Goal: Information Seeking & Learning: Check status

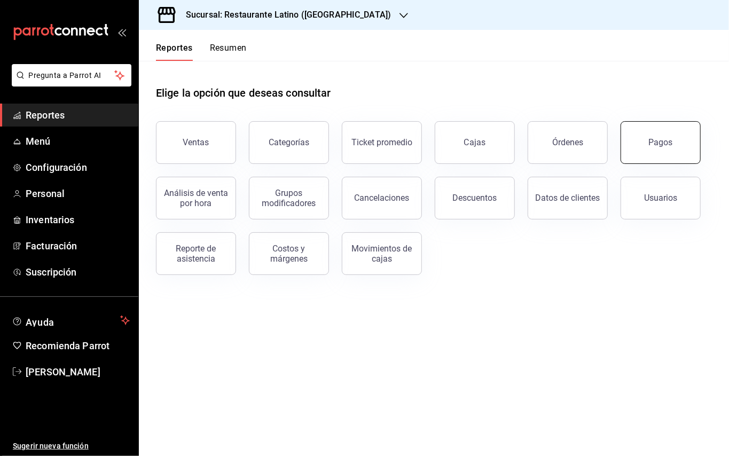
click at [639, 137] on button "Pagos" at bounding box center [660, 142] width 80 height 43
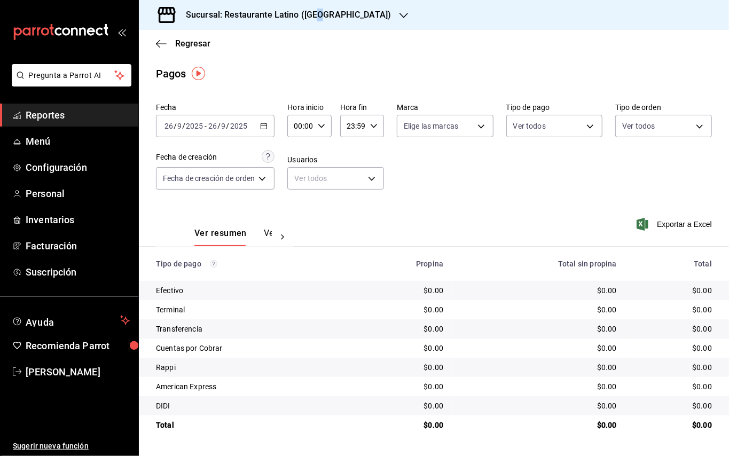
click at [320, 11] on h3 "Sucursal: Restaurante Latino ([GEOGRAPHIC_DATA])" at bounding box center [284, 15] width 214 height 13
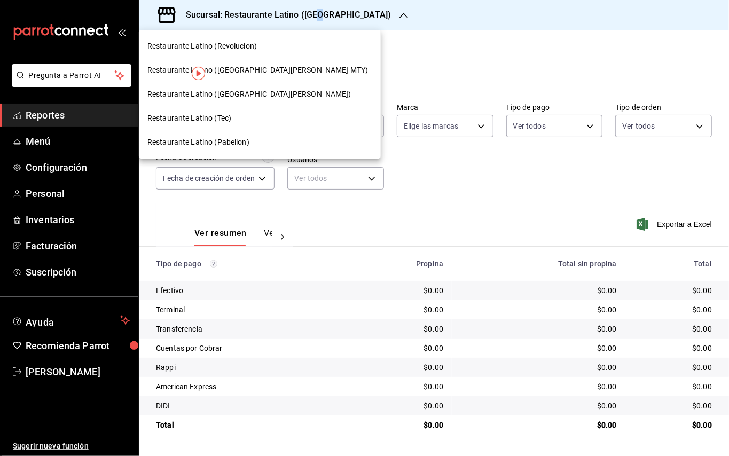
click at [247, 69] on span "Restaurante Latino (San Jeronimo MTY)" at bounding box center [257, 70] width 220 height 11
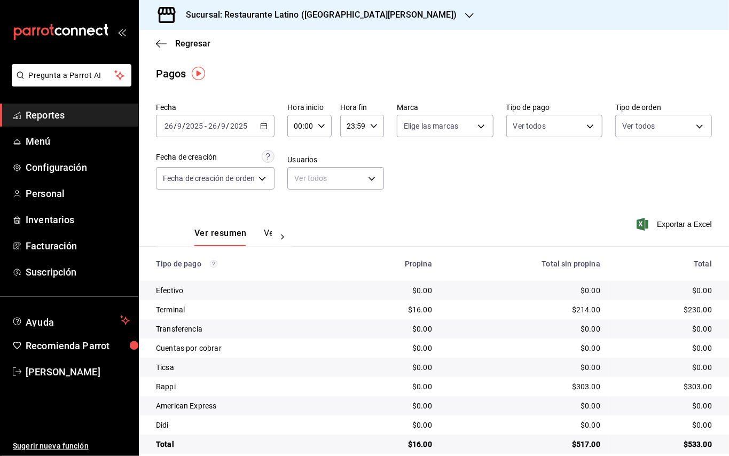
click at [265, 132] on div "2025-09-26 26 / 9 / 2025 - 2025-09-26 26 / 9 / 2025" at bounding box center [215, 126] width 118 height 22
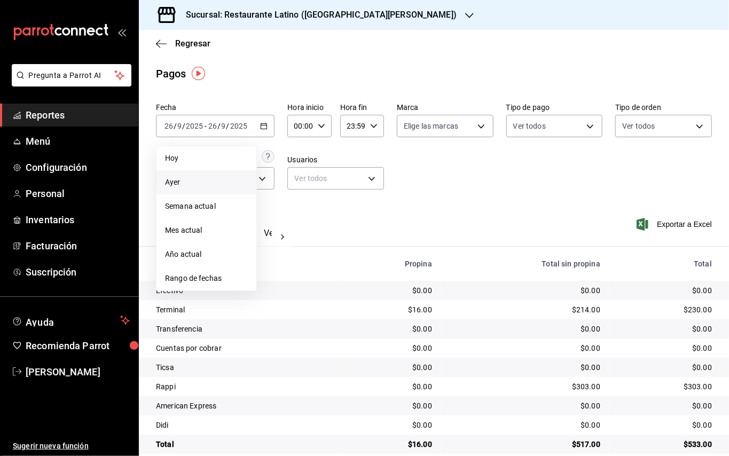
click at [216, 174] on li "Ayer" at bounding box center [206, 182] width 100 height 24
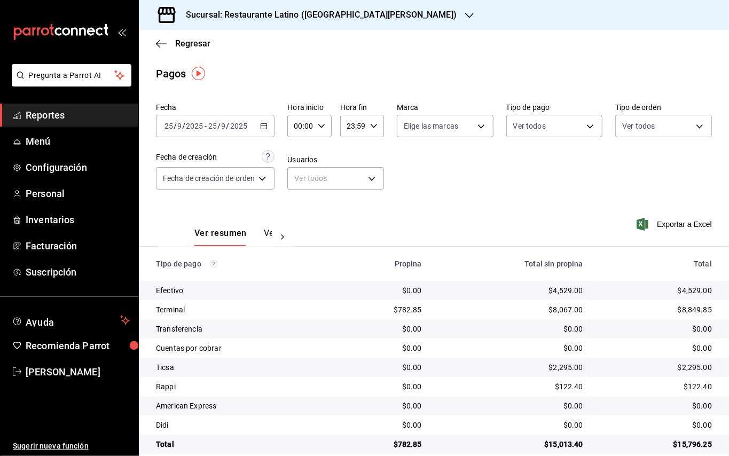
click at [219, 16] on h3 "Sucursal: Restaurante Latino (San Jeronimo MTY)" at bounding box center [316, 15] width 279 height 13
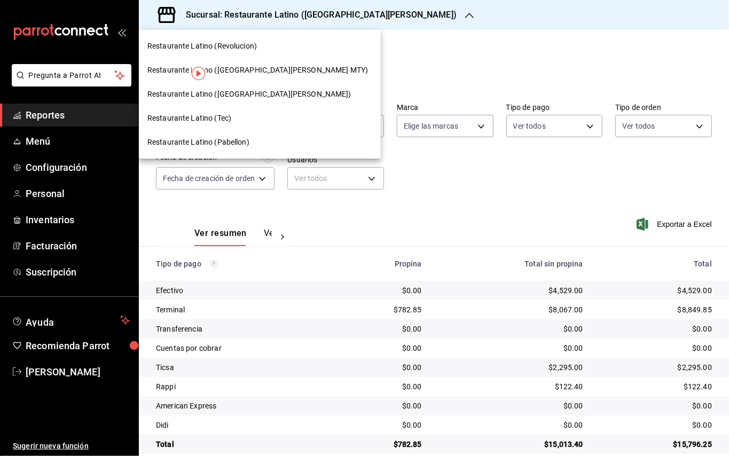
click at [223, 45] on span "Restaurante Latino (Revolucion)" at bounding box center [201, 46] width 109 height 11
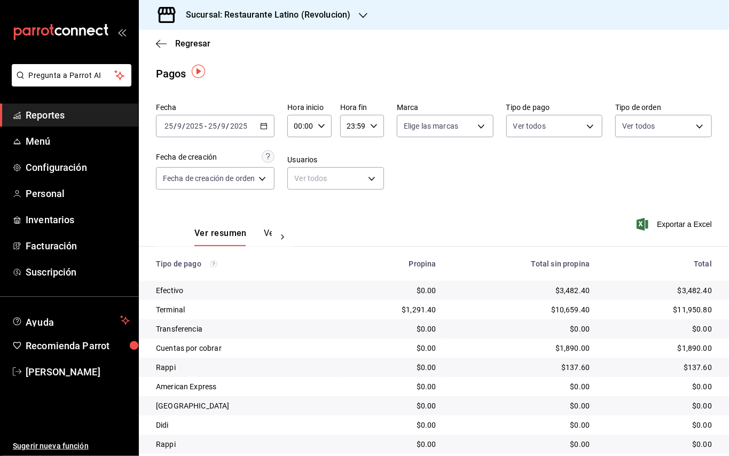
scroll to position [35, 0]
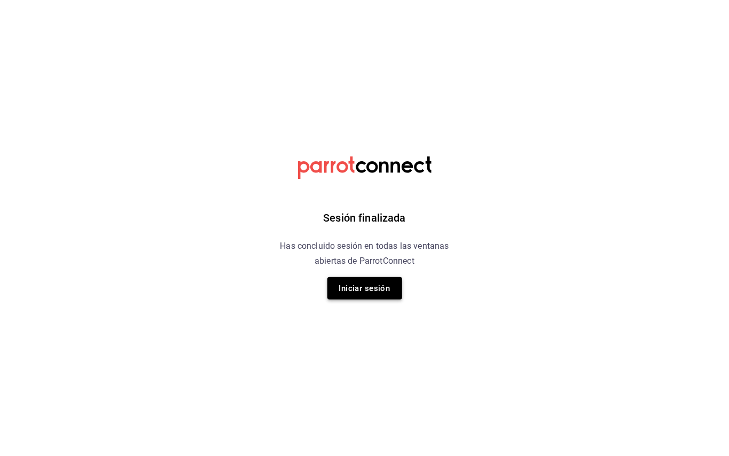
click at [373, 284] on button "Iniciar sesión" at bounding box center [364, 288] width 75 height 22
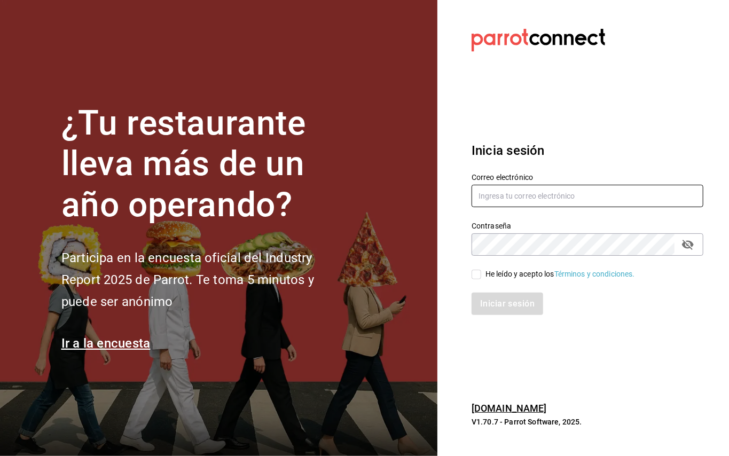
type input "administracion@restaurantelatino.com"
click at [476, 272] on input "He leído y acepto los Términos y condiciones." at bounding box center [476, 275] width 10 height 10
checkbox input "true"
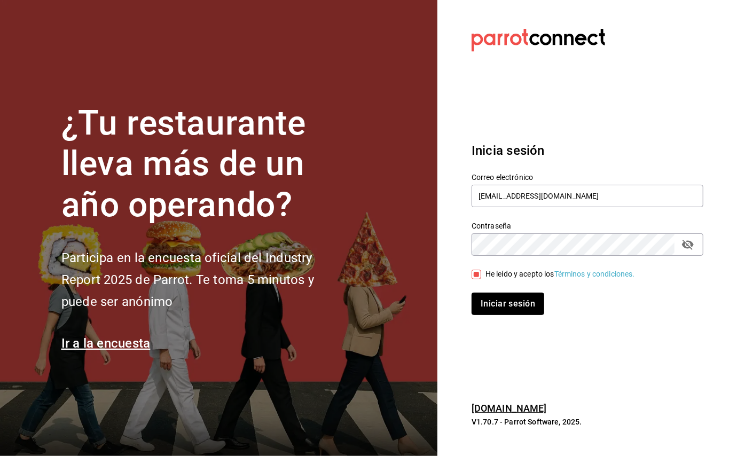
click at [500, 300] on button "Iniciar sesión" at bounding box center [507, 304] width 73 height 22
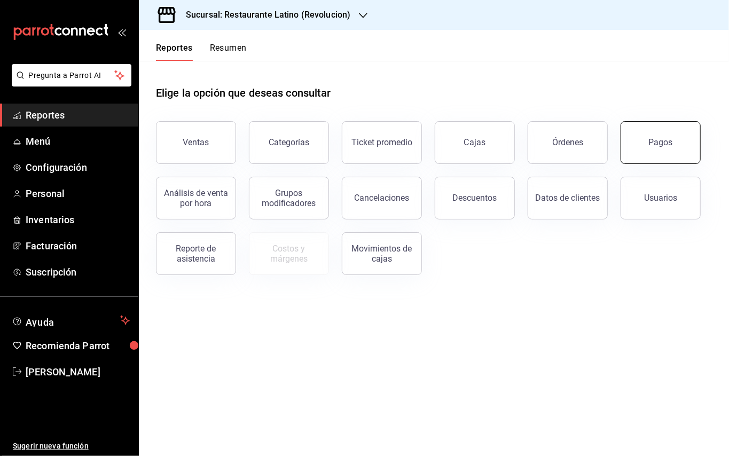
click at [671, 154] on button "Pagos" at bounding box center [660, 142] width 80 height 43
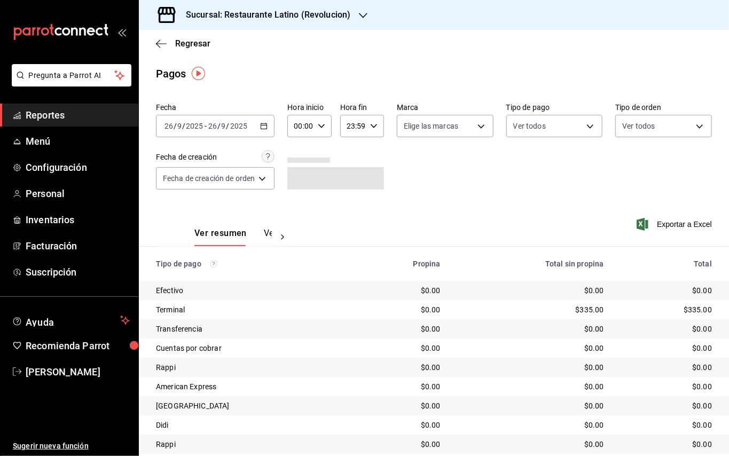
click at [306, 19] on h3 "Sucursal: Restaurante Latino (Revolucion)" at bounding box center [263, 15] width 173 height 13
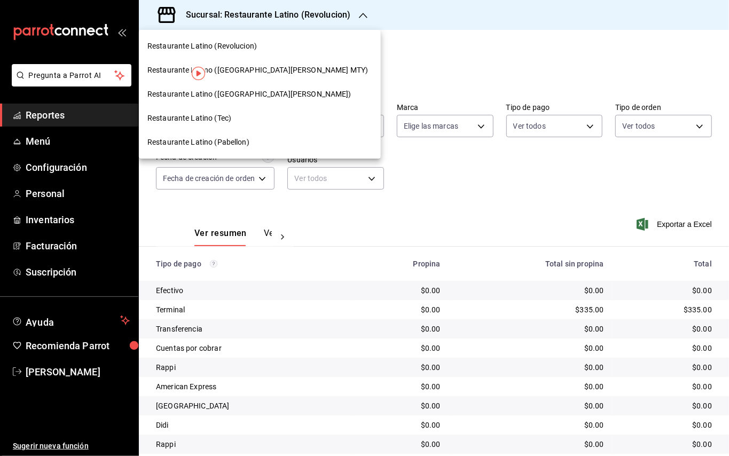
click at [263, 46] on div "Restaurante Latino (Revolucion)" at bounding box center [259, 46] width 225 height 11
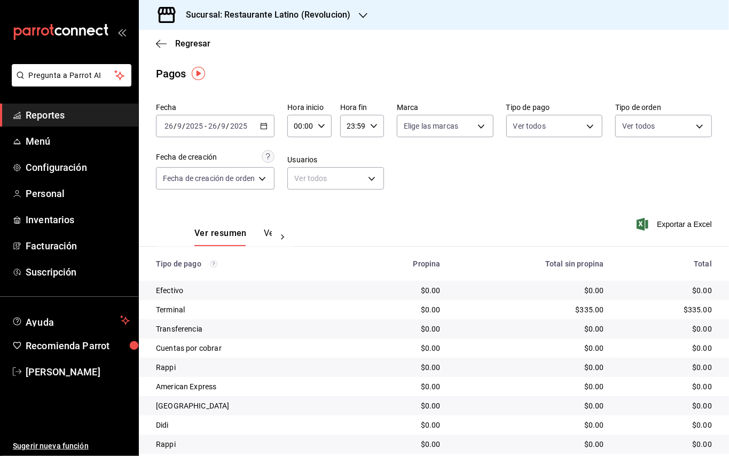
click at [264, 124] on icon "button" at bounding box center [263, 125] width 7 height 7
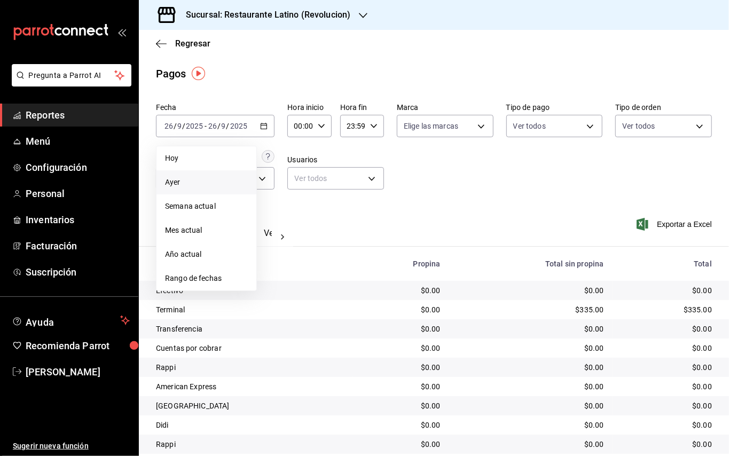
click at [229, 176] on li "Ayer" at bounding box center [206, 182] width 100 height 24
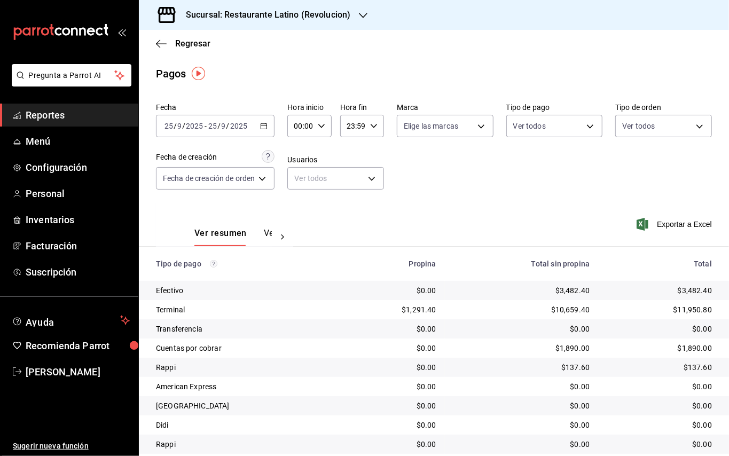
scroll to position [35, 0]
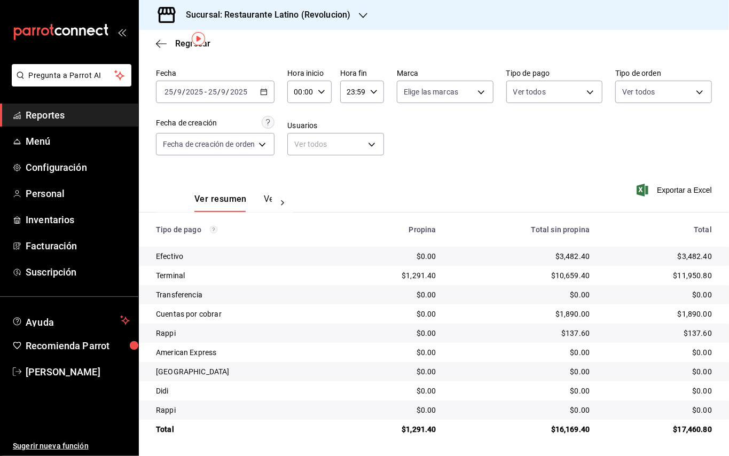
click at [266, 91] on \(Stroke\) "button" at bounding box center [264, 91] width 6 height 1
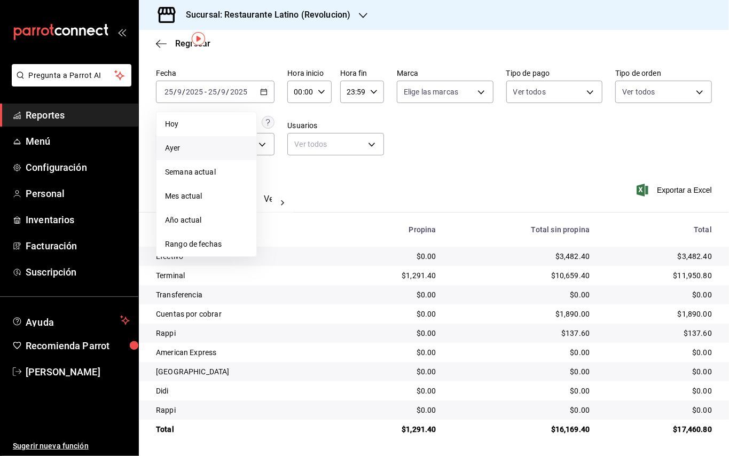
click at [238, 28] on div "Sucursal: Restaurante Latino (Revolucion)" at bounding box center [259, 15] width 224 height 30
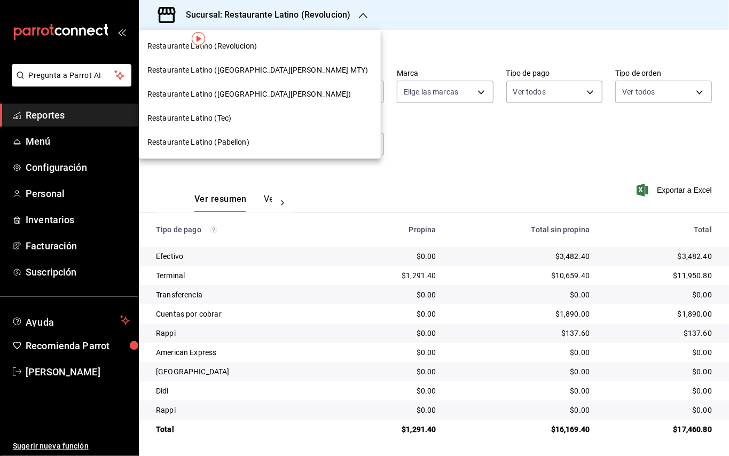
click at [235, 97] on span "Restaurante Latino ([GEOGRAPHIC_DATA][PERSON_NAME])" at bounding box center [249, 94] width 204 height 11
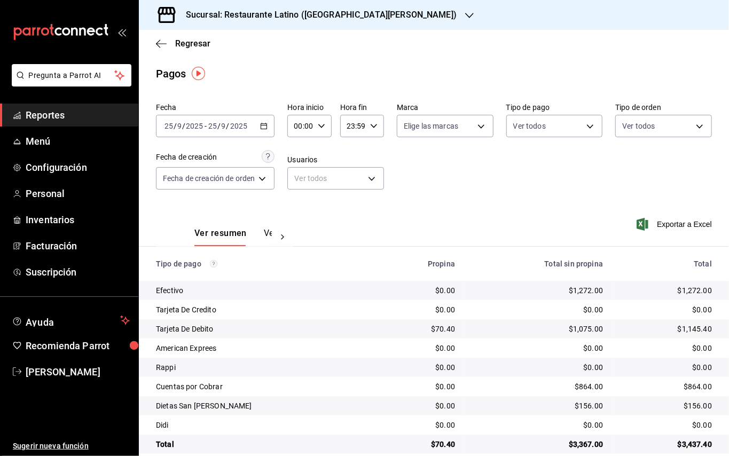
click at [337, 23] on div "Sucursal: Restaurante Latino ([GEOGRAPHIC_DATA][PERSON_NAME])" at bounding box center [312, 15] width 330 height 30
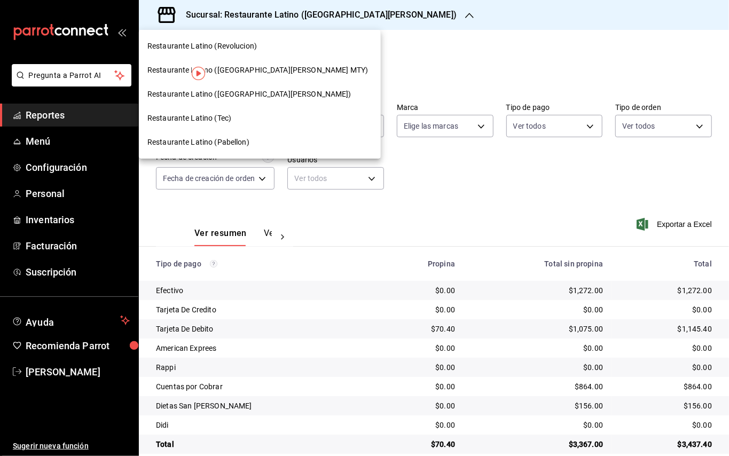
click at [249, 138] on div "Restaurante Latino (Pabellon)" at bounding box center [259, 142] width 225 height 11
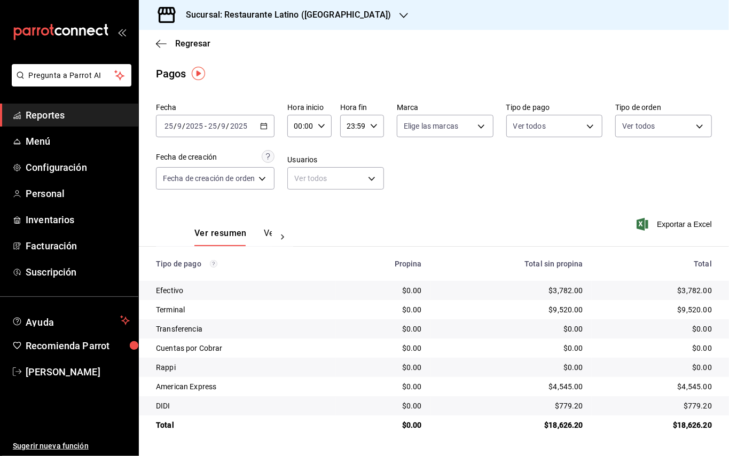
click at [303, 21] on div "Sucursal: Restaurante Latino ([GEOGRAPHIC_DATA])" at bounding box center [279, 15] width 265 height 30
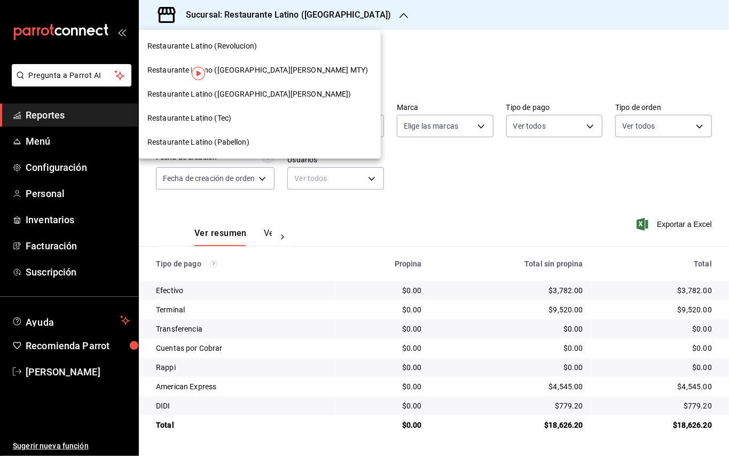
click at [235, 85] on div "Restaurante Latino ([GEOGRAPHIC_DATA][PERSON_NAME])" at bounding box center [260, 94] width 242 height 24
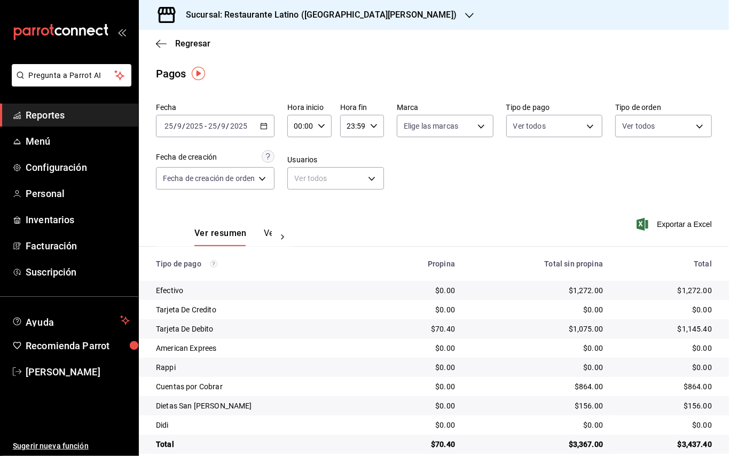
click at [350, 7] on div "Sucursal: Restaurante Latino ([GEOGRAPHIC_DATA][PERSON_NAME])" at bounding box center [312, 15] width 330 height 30
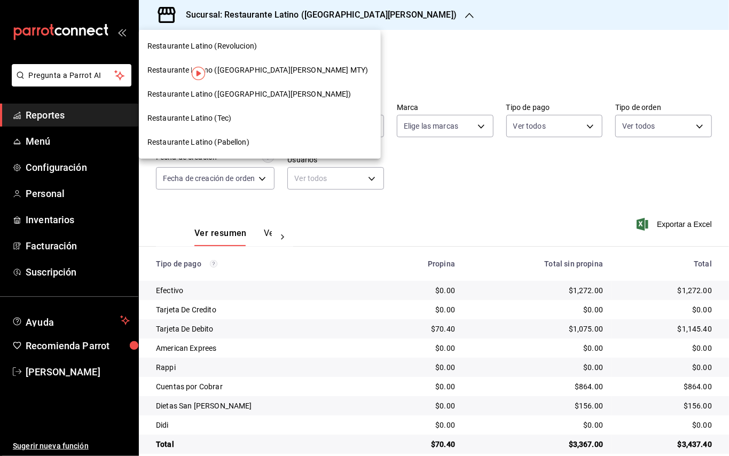
click at [232, 116] on div "Restaurante Latino (Tec)" at bounding box center [259, 118] width 225 height 11
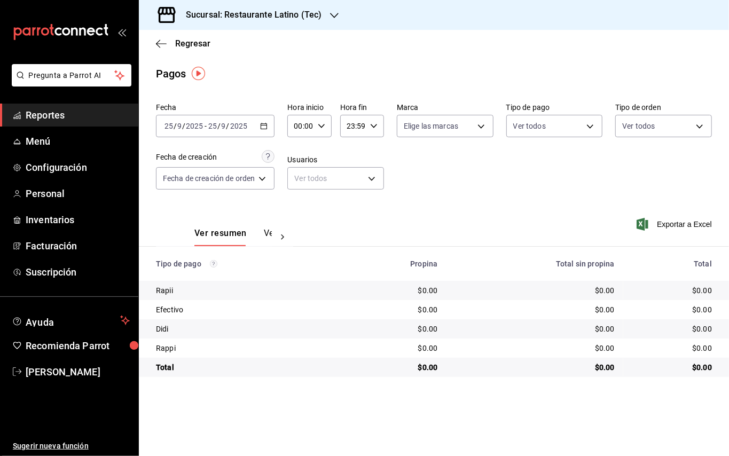
click at [432, 173] on div "Fecha [DATE] [DATE] - [DATE] [DATE] Hora inicio 00:00 Hora inicio Hora fin 23:5…" at bounding box center [434, 151] width 556 height 104
